Goal: Transaction & Acquisition: Download file/media

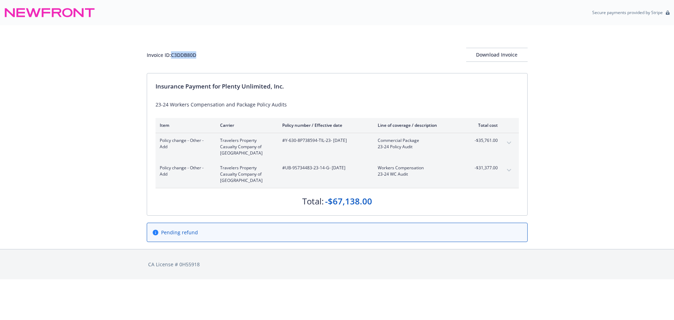
drag, startPoint x: 198, startPoint y: 58, endPoint x: 172, endPoint y: 58, distance: 25.6
click at [172, 58] on div "Invoice ID: C3DDB80D Download Invoice" at bounding box center [337, 55] width 381 height 14
copy div "C3DDB80D"
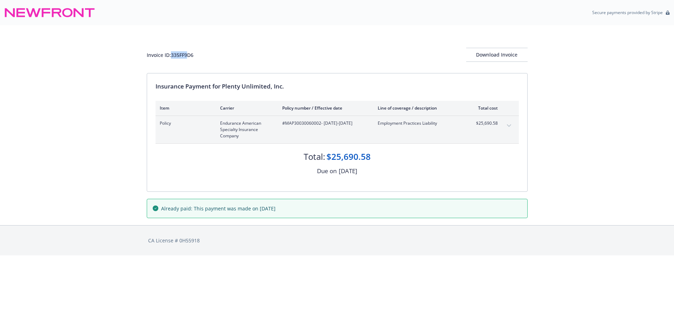
click at [172, 56] on div "Invoice ID: 335FF9D6" at bounding box center [170, 54] width 47 height 7
drag, startPoint x: 202, startPoint y: 55, endPoint x: 172, endPoint y: 55, distance: 29.8
click at [172, 55] on div "Invoice ID: 335FF9D6 Download Invoice" at bounding box center [337, 55] width 381 height 14
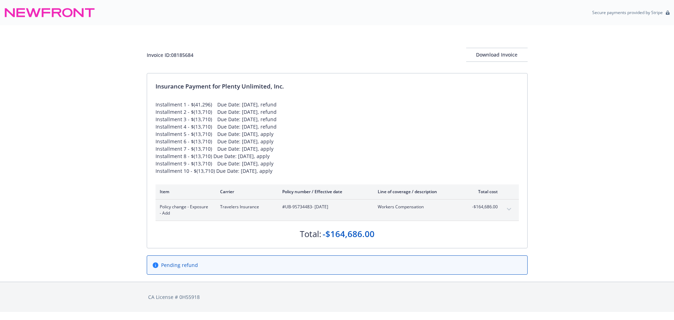
drag, startPoint x: 156, startPoint y: 134, endPoint x: 275, endPoint y: 172, distance: 124.5
click at [275, 172] on div "Installment 1 - $(41,296) Due Date: [DATE], refund Installment 2 - $(13,710) Du…" at bounding box center [336, 138] width 363 height 74
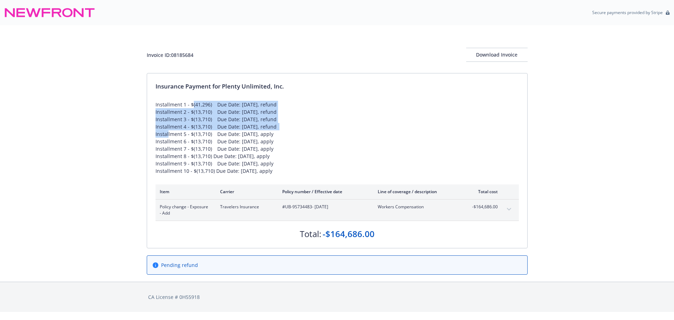
drag, startPoint x: 192, startPoint y: 103, endPoint x: 274, endPoint y: 126, distance: 85.1
click at [274, 126] on div "Installment 1 - $(41,296) Due Date: 1/1/2024, refund Installment 2 - $(13,710) …" at bounding box center [336, 138] width 363 height 74
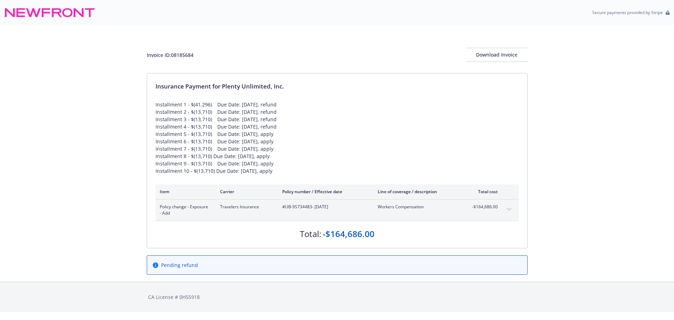
click at [281, 126] on div "Installment 1 - $(41,296) Due Date: 1/1/2024, refund Installment 2 - $(13,710) …" at bounding box center [336, 138] width 363 height 74
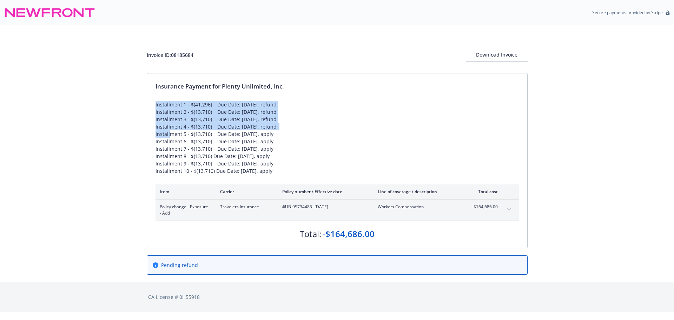
drag, startPoint x: 276, startPoint y: 126, endPoint x: 139, endPoint y: 98, distance: 140.3
click at [139, 98] on div "Invoice ID: 08185684 Download Invoice Insurance Payment for Plenty Unlimited, I…" at bounding box center [337, 153] width 674 height 256
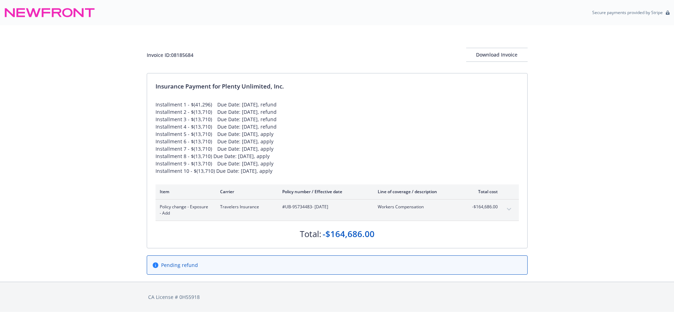
click at [204, 133] on div "Installment 1 - $(41,296) Due Date: 1/1/2024, refund Installment 2 - $(13,710) …" at bounding box center [336, 138] width 363 height 74
click at [200, 142] on div "Installment 1 - $(41,296) Due Date: 1/1/2024, refund Installment 2 - $(13,710) …" at bounding box center [336, 138] width 363 height 74
click at [200, 149] on div "Installment 1 - $(41,296) Due Date: 1/1/2024, refund Installment 2 - $(13,710) …" at bounding box center [336, 138] width 363 height 74
click at [199, 156] on div "Installment 1 - $(41,296) Due Date: 1/1/2024, refund Installment 2 - $(13,710) …" at bounding box center [336, 138] width 363 height 74
click at [199, 162] on div "Installment 1 - $(41,296) Due Date: 1/1/2024, refund Installment 2 - $(13,710) …" at bounding box center [336, 138] width 363 height 74
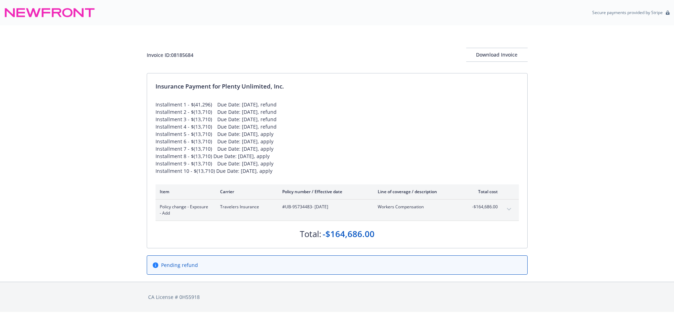
click at [199, 169] on div "Installment 1 - $(41,296) Due Date: 1/1/2024, refund Installment 2 - $(13,710) …" at bounding box center [336, 138] width 363 height 74
drag, startPoint x: 312, startPoint y: 208, endPoint x: 284, endPoint y: 210, distance: 27.4
click at [284, 210] on div "#UB-9S734483 - 01/01/2024" at bounding box center [324, 209] width 84 height 13
copy span "UB-9S734483"
click at [310, 209] on span "#UB-9S734483 - 01/01/2024" at bounding box center [324, 206] width 84 height 6
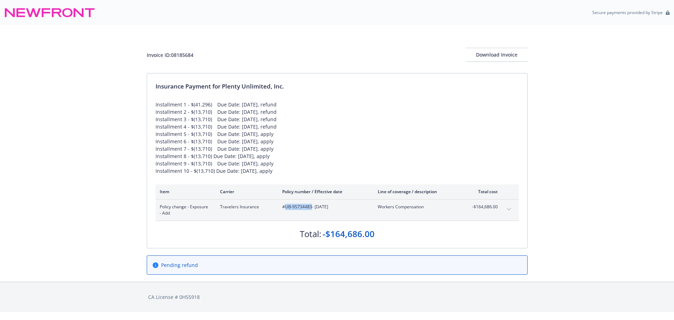
drag, startPoint x: 310, startPoint y: 208, endPoint x: 286, endPoint y: 208, distance: 24.6
click at [286, 208] on span "#UB-9S734483 - 01/01/2024" at bounding box center [324, 206] width 84 height 6
click at [341, 136] on div "Installment 1 - $(41,296) Due Date: 1/1/2024, refund Installment 2 - $(13,710) …" at bounding box center [336, 138] width 363 height 74
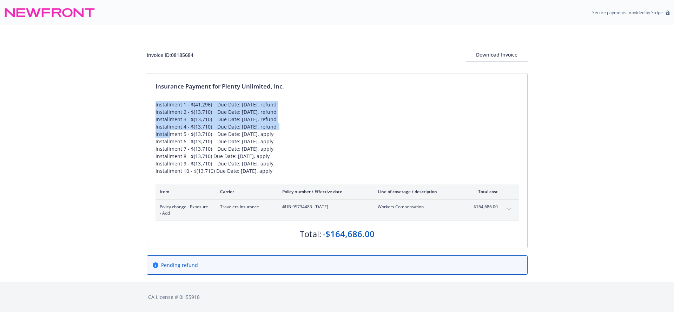
drag, startPoint x: 278, startPoint y: 127, endPoint x: 153, endPoint y: 105, distance: 127.2
click at [153, 105] on div "Insurance Payment for Plenty Unlimited, Inc. Installment 1 - $(41,296) Due Date…" at bounding box center [337, 160] width 380 height 174
drag, startPoint x: 285, startPoint y: 174, endPoint x: 148, endPoint y: 136, distance: 141.5
click at [148, 136] on div "Insurance Payment for Plenty Unlimited, Inc. Installment 1 - $(41,296) Due Date…" at bounding box center [337, 160] width 380 height 174
drag, startPoint x: 275, startPoint y: 127, endPoint x: 155, endPoint y: 104, distance: 122.1
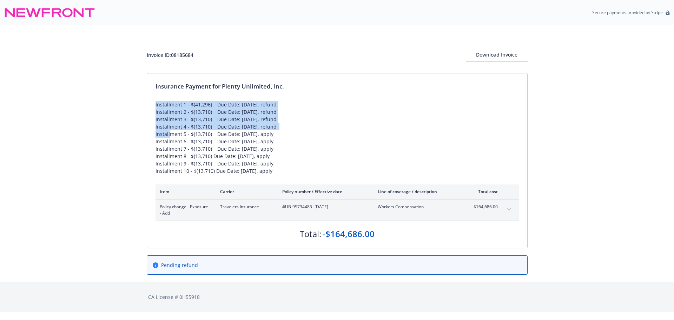
click at [155, 104] on div "Installment 1 - $(41,296) Due Date: 1/1/2024, refund Installment 2 - $(13,710) …" at bounding box center [336, 138] width 363 height 74
drag, startPoint x: 155, startPoint y: 133, endPoint x: 283, endPoint y: 169, distance: 133.2
click at [283, 169] on div "Installment 1 - $(41,296) Due Date: 1/1/2024, refund Installment 2 - $(13,710) …" at bounding box center [336, 138] width 363 height 74
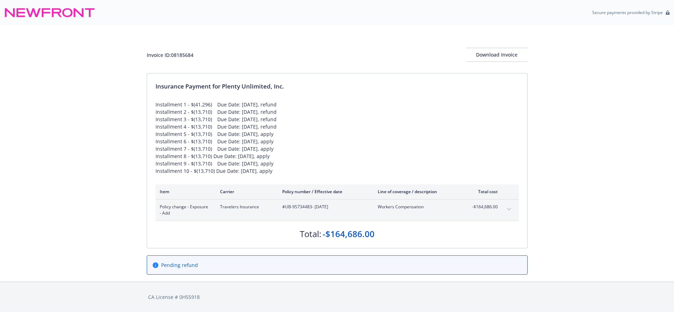
click at [322, 47] on div "Invoice ID: 08185684 Download Invoice" at bounding box center [337, 49] width 381 height 48
drag, startPoint x: 310, startPoint y: 207, endPoint x: 285, endPoint y: 209, distance: 25.7
click at [285, 209] on span "#UB-9S734483 - 01/01/2024" at bounding box center [324, 206] width 84 height 6
copy span "UB-9S734483"
